Goal: Transaction & Acquisition: Purchase product/service

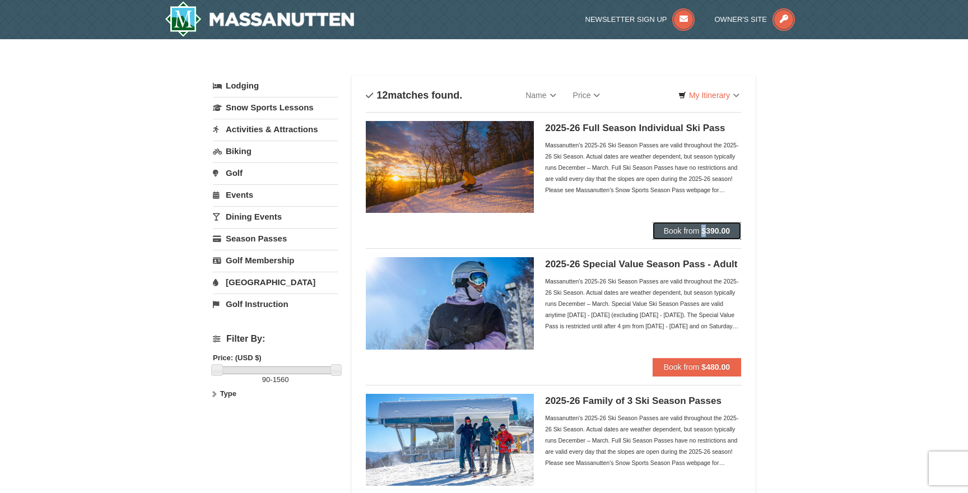
click at [707, 235] on strong "$390.00" at bounding box center [716, 230] width 29 height 9
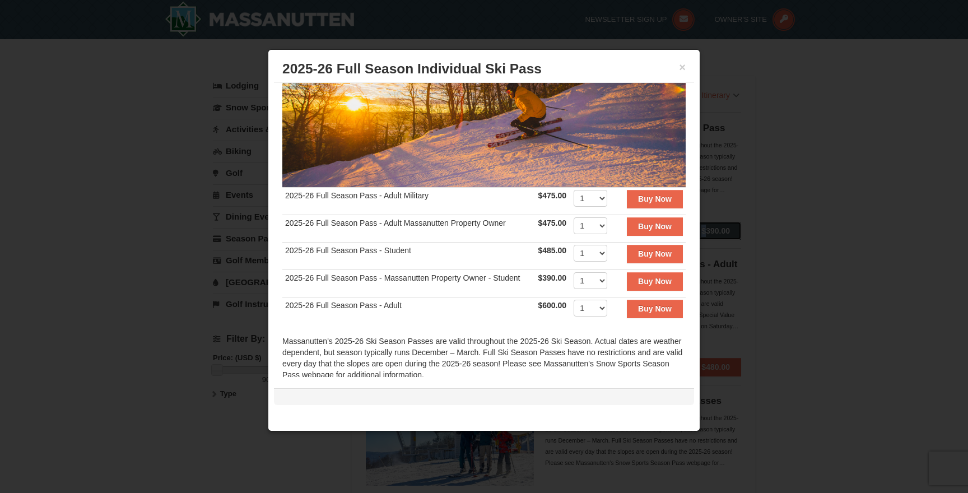
scroll to position [124, 0]
click at [472, 357] on div "Massanutten's 2025-26 Ski Season Passes are valid throughout the 2025-26 Ski Se…" at bounding box center [484, 364] width 404 height 56
click at [682, 71] on button "×" at bounding box center [682, 67] width 7 height 11
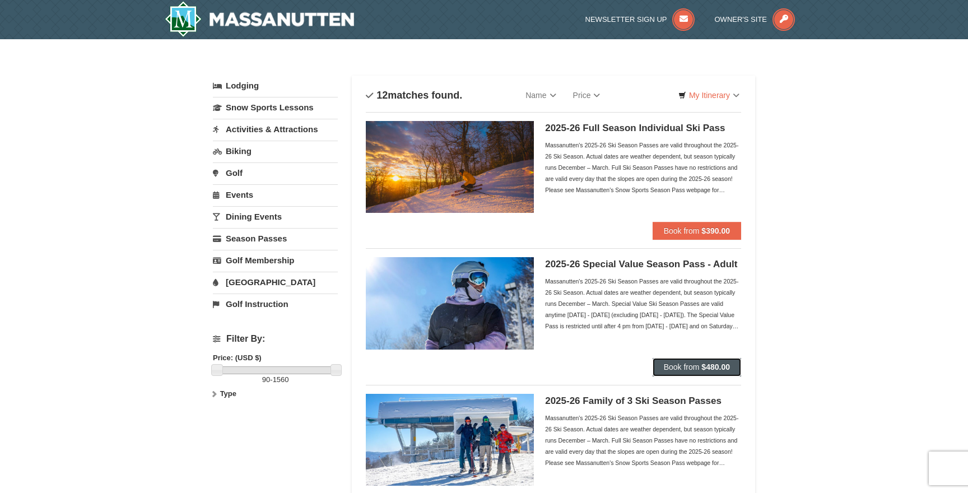
click at [726, 370] on strong "$480.00" at bounding box center [716, 367] width 29 height 9
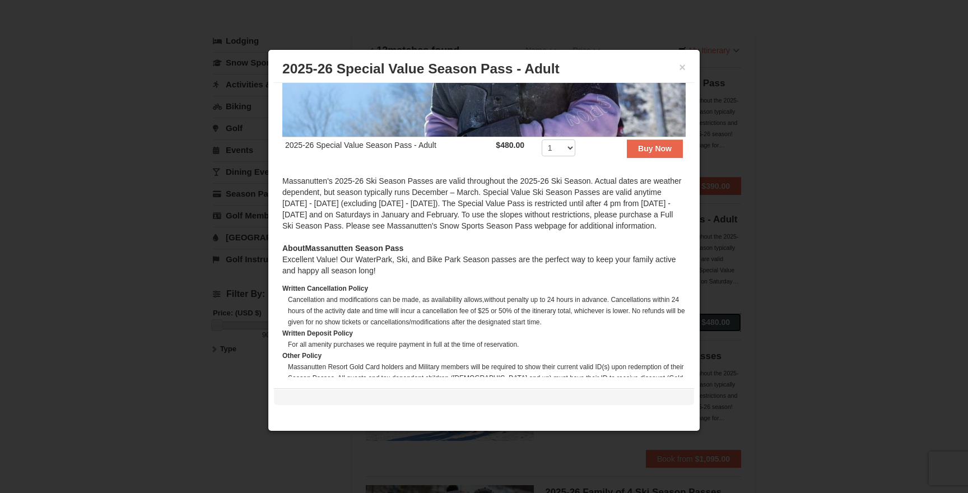
scroll to position [174, 0]
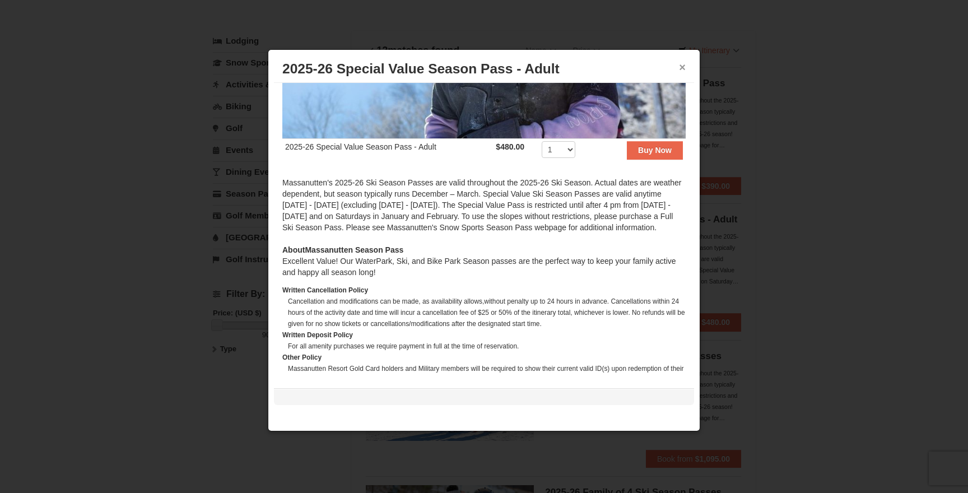
click at [682, 63] on button "×" at bounding box center [682, 67] width 7 height 11
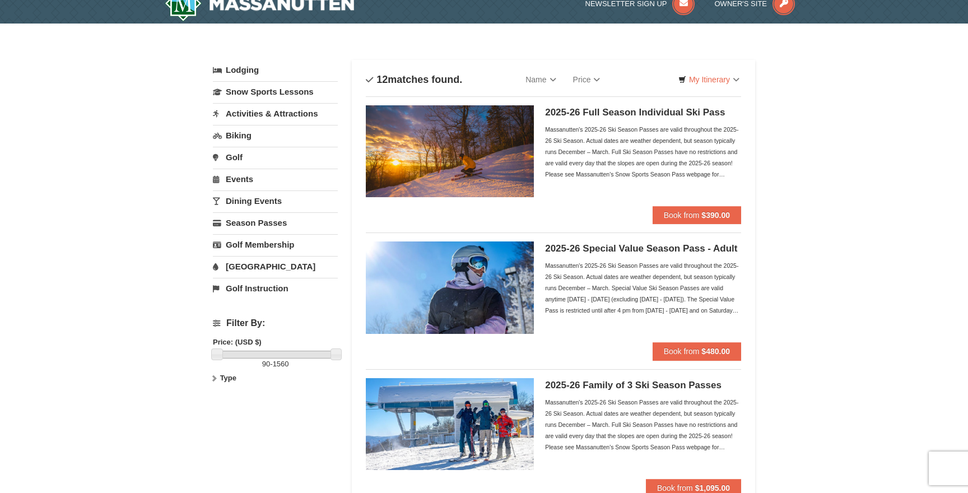
scroll to position [10, 0]
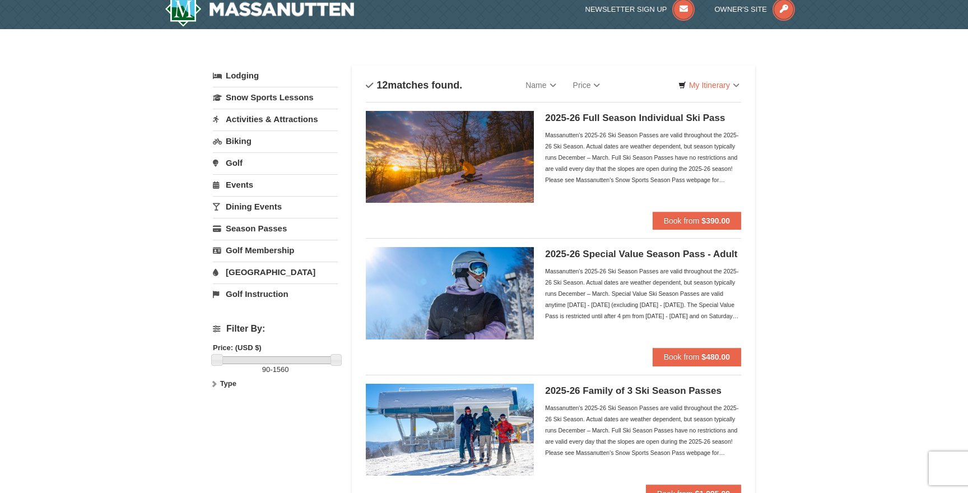
click at [470, 283] on img at bounding box center [450, 293] width 168 height 92
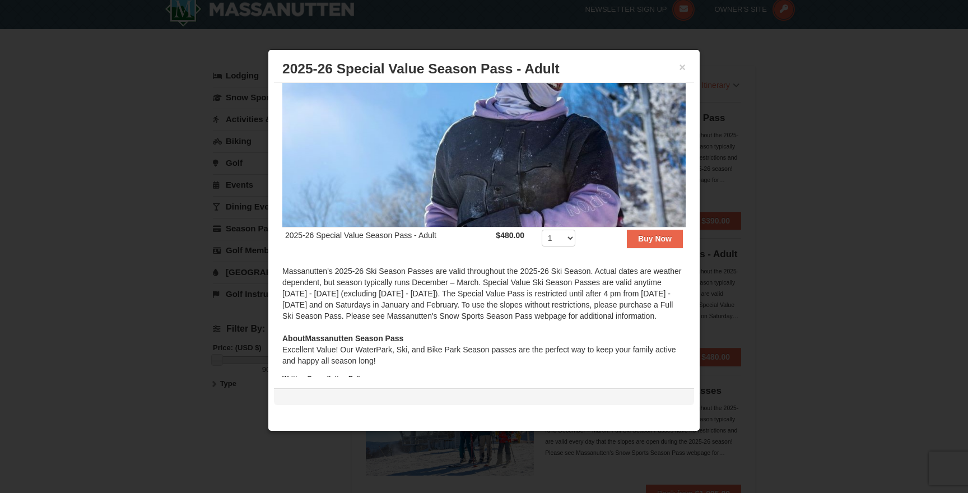
scroll to position [80, 0]
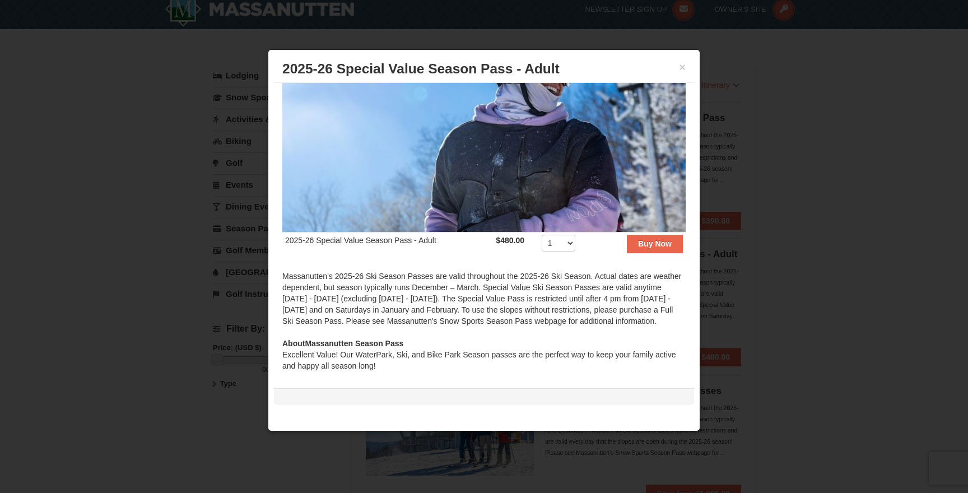
click at [677, 66] on h3 "2025-26 Special Value Season Pass - Adult" at bounding box center [484, 69] width 404 height 17
click at [682, 68] on button "×" at bounding box center [682, 67] width 7 height 11
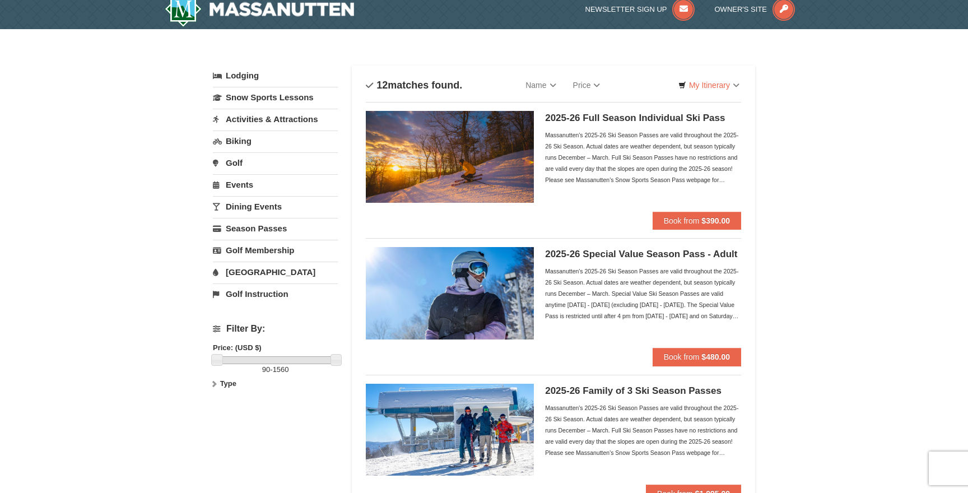
scroll to position [31, 0]
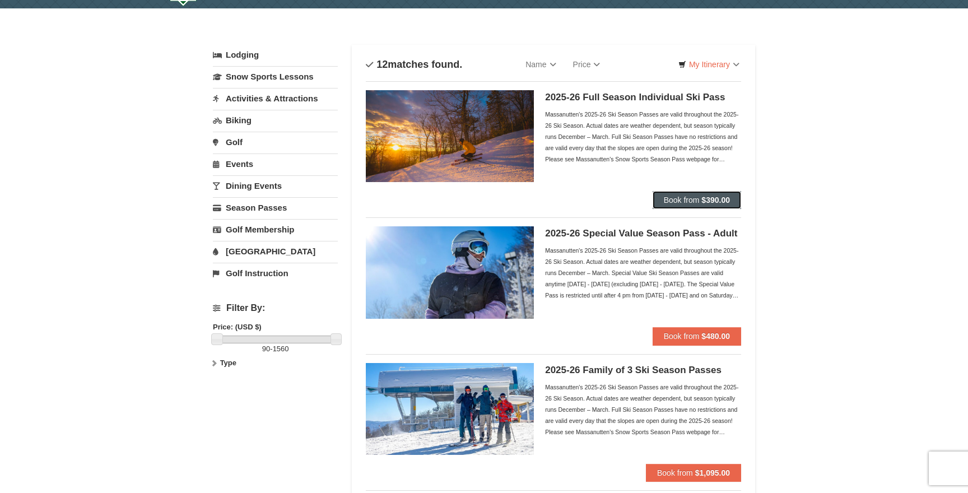
click at [706, 197] on strong "$390.00" at bounding box center [716, 200] width 29 height 9
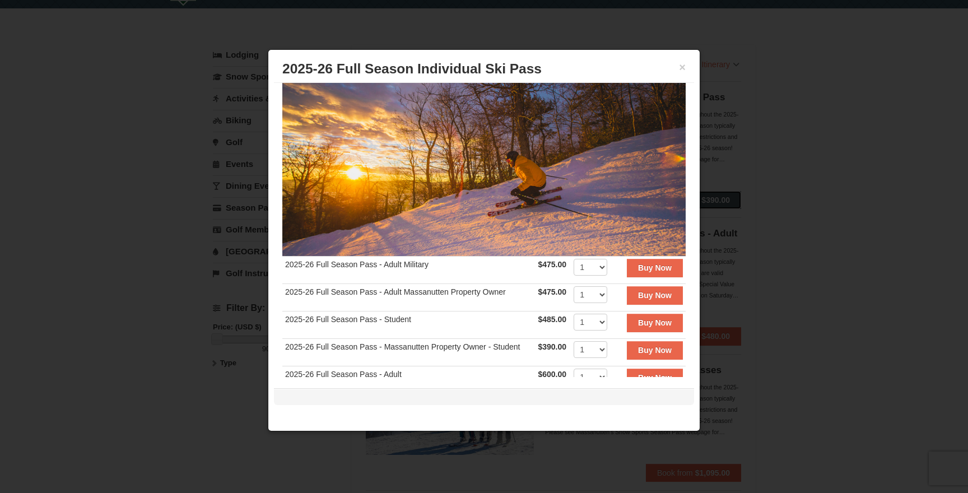
scroll to position [0, 0]
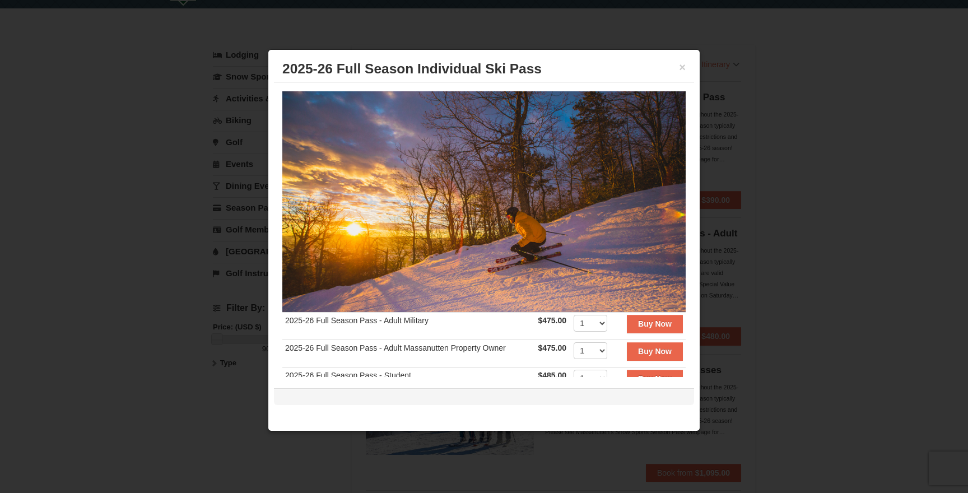
click at [674, 73] on h3 "2025-26 Full Season Individual Ski Pass" at bounding box center [484, 69] width 404 height 17
click at [679, 70] on button "×" at bounding box center [682, 67] width 7 height 11
